Goal: Information Seeking & Learning: Learn about a topic

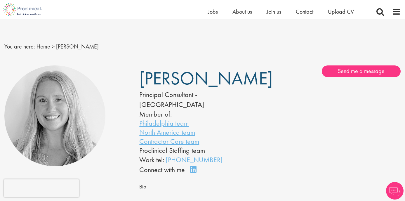
scroll to position [42, 0]
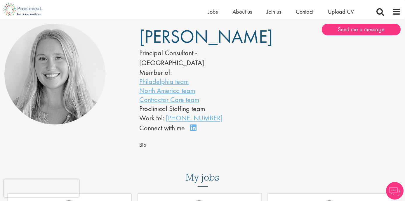
click at [46, 69] on img at bounding box center [54, 74] width 101 height 101
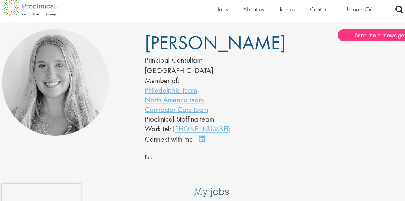
scroll to position [32, 0]
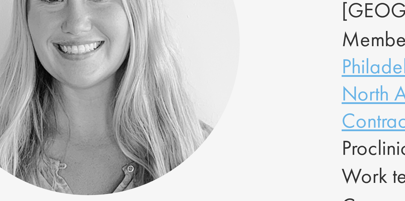
click at [14, 47] on img at bounding box center [54, 91] width 101 height 101
drag, startPoint x: 14, startPoint y: 47, endPoint x: 23, endPoint y: 36, distance: 13.9
click at [15, 46] on img at bounding box center [54, 91] width 101 height 101
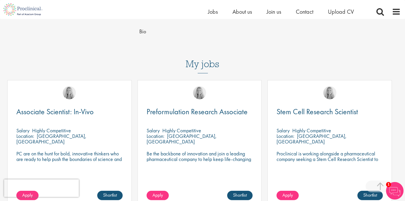
scroll to position [174, 0]
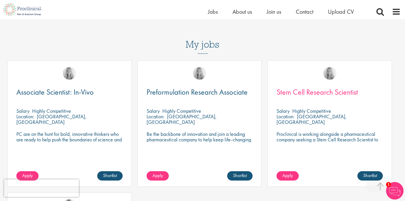
click at [310, 87] on span "Stem Cell Research Scientist" at bounding box center [316, 92] width 81 height 10
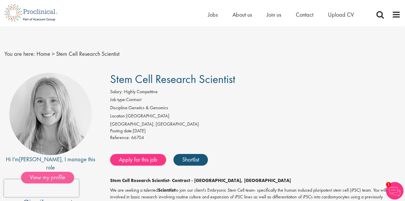
click at [53, 172] on span "View my profile" at bounding box center [47, 178] width 53 height 12
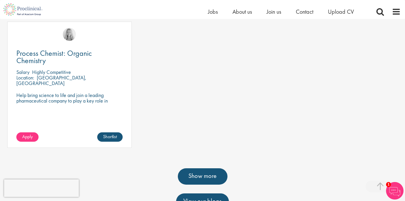
scroll to position [371, 0]
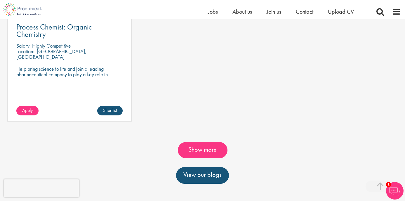
click at [203, 142] on link "Show more" at bounding box center [203, 150] width 50 height 16
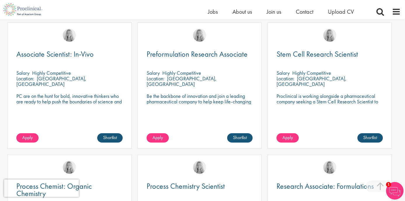
scroll to position [177, 0]
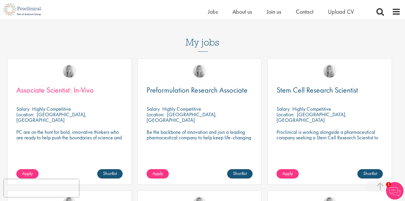
click at [69, 85] on span "Associate Scientist: In-Vivo" at bounding box center [54, 90] width 77 height 10
